Goal: Information Seeking & Learning: Learn about a topic

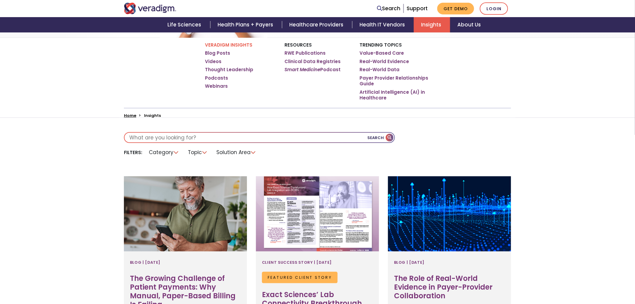
scroll to position [100, 0]
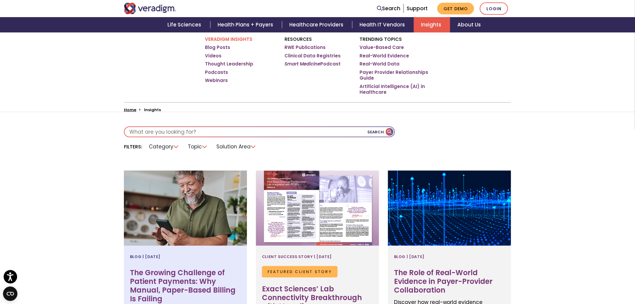
click at [155, 227] on div at bounding box center [185, 207] width 123 height 75
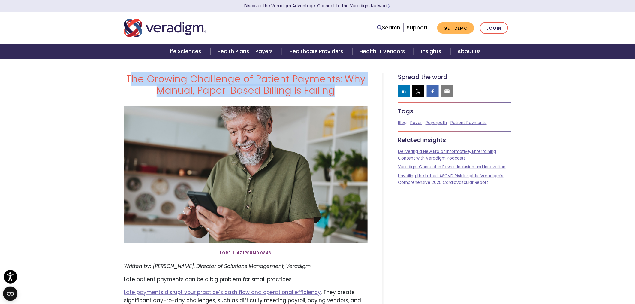
drag, startPoint x: 333, startPoint y: 92, endPoint x: 132, endPoint y: 71, distance: 202.2
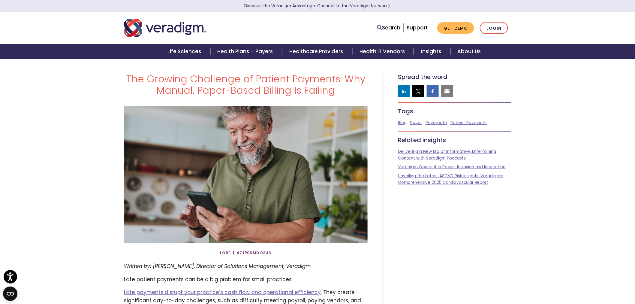
click at [138, 75] on h1 "The Growing Challenge of Patient Payments: Why Manual, Paper-Based Billing Is F…" at bounding box center [246, 84] width 244 height 23
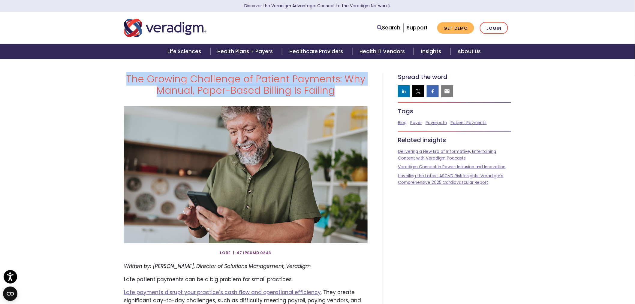
click at [138, 75] on h1 "The Growing Challenge of Patient Payments: Why Manual, Paper-Based Billing Is F…" at bounding box center [246, 84] width 244 height 23
copy div "The Growing Challenge of Patient Payments: Why Manual, Paper-Based Billing Is F…"
